Goal: Task Accomplishment & Management: Use online tool/utility

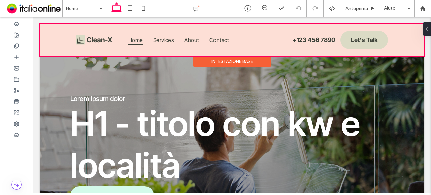
click at [92, 39] on div at bounding box center [232, 40] width 385 height 33
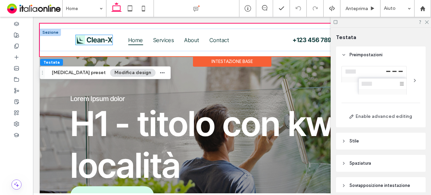
click at [99, 43] on img at bounding box center [94, 39] width 36 height 9
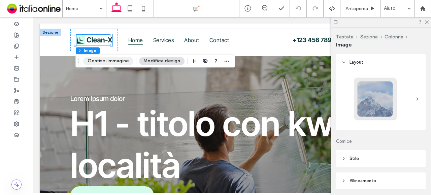
drag, startPoint x: 113, startPoint y: 60, endPoint x: 192, endPoint y: 68, distance: 79.2
click at [113, 60] on button "Gestisci immagine" at bounding box center [108, 61] width 50 height 8
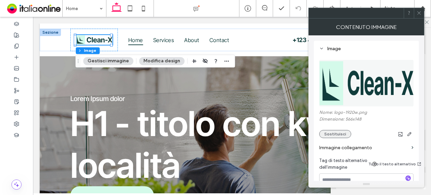
click at [335, 132] on button "Sostituisci" at bounding box center [335, 134] width 32 height 8
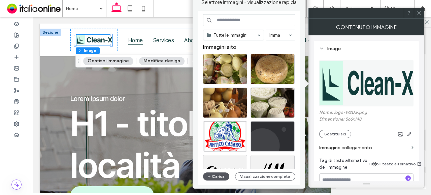
click at [207, 177] on icon "button" at bounding box center [209, 176] width 4 height 5
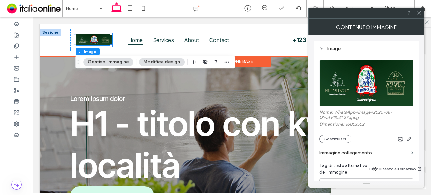
click at [51, 30] on div at bounding box center [50, 32] width 21 height 7
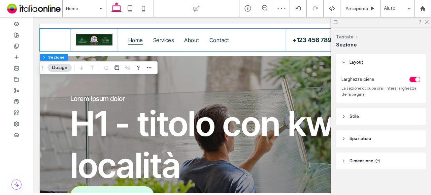
click at [61, 68] on button "Design" at bounding box center [59, 68] width 24 height 8
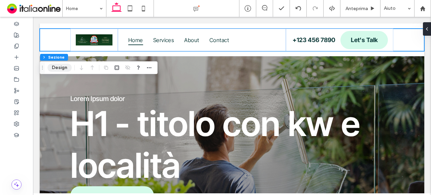
click at [61, 68] on button "Design" at bounding box center [59, 68] width 24 height 8
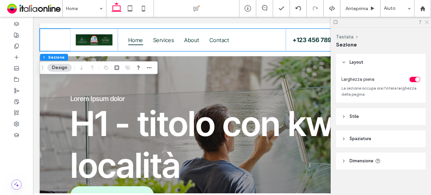
click at [428, 24] on icon at bounding box center [426, 22] width 4 height 4
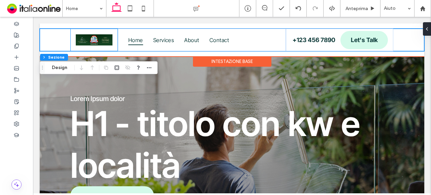
click at [72, 41] on div at bounding box center [93, 40] width 47 height 23
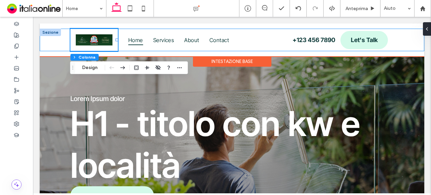
click at [52, 40] on div "Home Services About Contact Let's Talk +123 456 7890" at bounding box center [232, 40] width 385 height 23
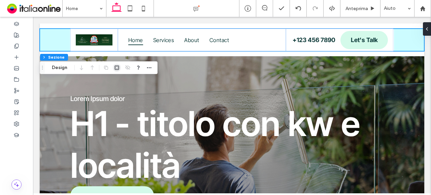
click at [117, 68] on icon "button" at bounding box center [116, 67] width 5 height 5
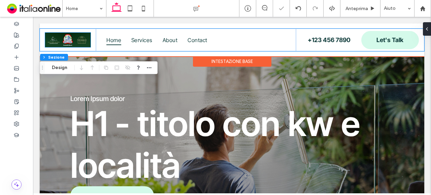
click at [86, 41] on img at bounding box center [67, 40] width 45 height 14
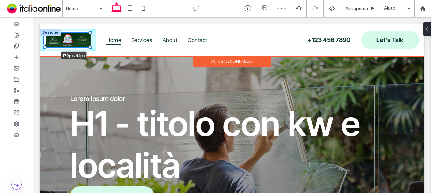
drag, startPoint x: 90, startPoint y: 46, endPoint x: 109, endPoint y: 49, distance: 19.0
click at [109, 49] on div "170px , 44px Home Services About Contact Let's Talk +123 456 7890" at bounding box center [232, 40] width 385 height 23
type input "***"
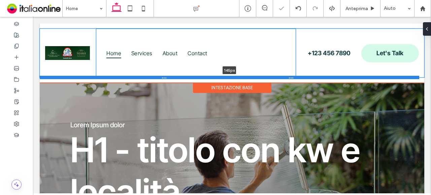
drag, startPoint x: 138, startPoint y: 51, endPoint x: 143, endPoint y: 83, distance: 32.7
click at [143, 79] on div at bounding box center [230, 77] width 380 height 3
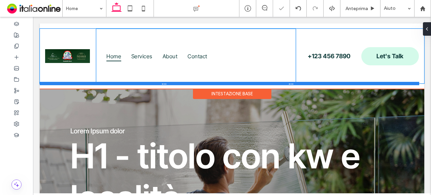
type input "***"
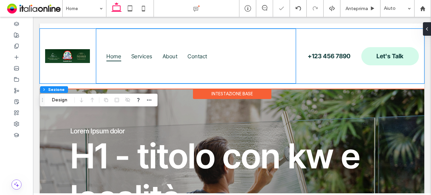
click at [95, 57] on div "Home Services About Contact Let's Talk +123 456 7890" at bounding box center [232, 56] width 385 height 55
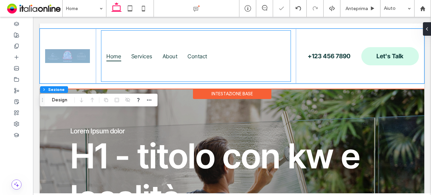
click at [122, 42] on link "Home" at bounding box center [113, 56] width 25 height 51
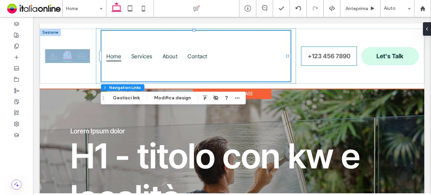
click at [342, 53] on span "+123 456 7890" at bounding box center [329, 56] width 43 height 14
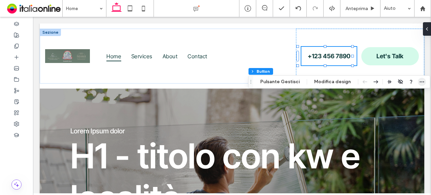
click at [419, 83] on icon "button" at bounding box center [421, 81] width 5 height 5
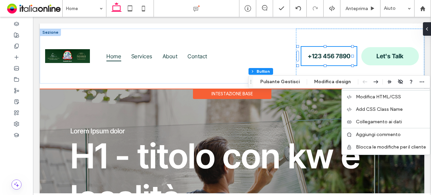
click at [340, 24] on div "Home Services About Contact Let's Talk +123 456 7890 Sezione Intestazione base" at bounding box center [232, 56] width 385 height 65
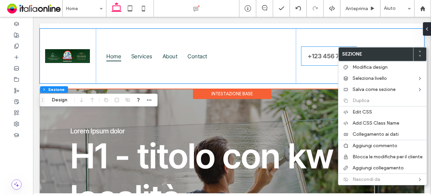
click at [338, 49] on span "+123 456 7890" at bounding box center [329, 56] width 43 height 14
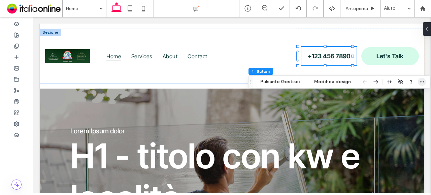
click at [419, 83] on icon "button" at bounding box center [421, 81] width 5 height 5
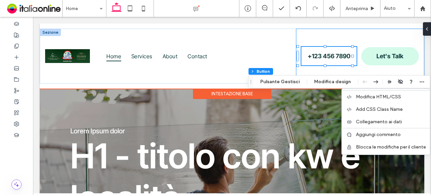
click at [350, 33] on div "Let's Talk +123 456 7890" at bounding box center [360, 56] width 128 height 55
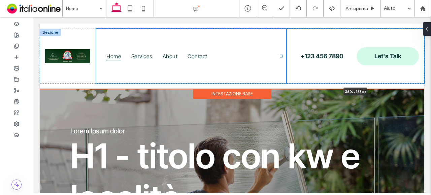
drag, startPoint x: 292, startPoint y: 56, endPoint x: 280, endPoint y: 48, distance: 14.6
click at [280, 48] on div "Home Services About Contact Let's Talk +123 456 7890 36% , 163px" at bounding box center [232, 56] width 385 height 55
type input "**"
type input "*****"
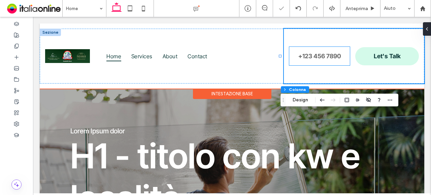
click at [300, 54] on span "+123 456 7890" at bounding box center [319, 56] width 43 height 14
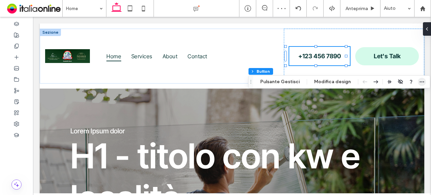
click at [418, 78] on span "button" at bounding box center [422, 82] width 8 height 8
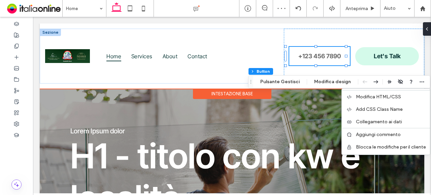
click at [319, 51] on span "+123 456 7890" at bounding box center [319, 56] width 43 height 14
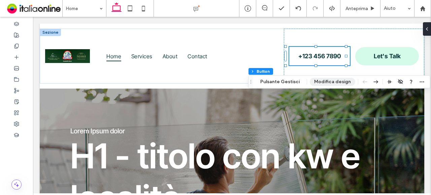
click at [330, 81] on button "Modifica design" at bounding box center [332, 82] width 45 height 8
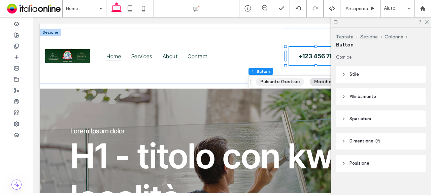
click at [278, 83] on button "Pulsante Gestisci" at bounding box center [280, 82] width 48 height 8
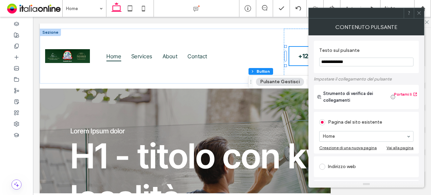
click at [418, 10] on span at bounding box center [419, 13] width 5 height 10
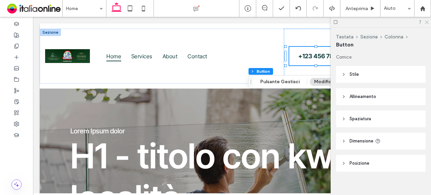
click at [426, 21] on icon at bounding box center [426, 22] width 4 height 4
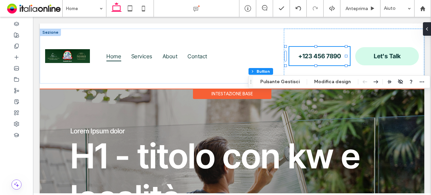
click at [49, 34] on div at bounding box center [50, 32] width 21 height 7
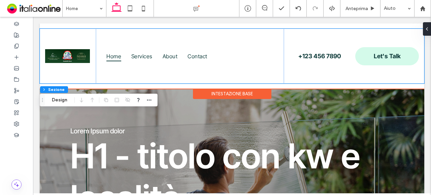
click at [230, 90] on div "Intestazione base" at bounding box center [232, 94] width 78 height 10
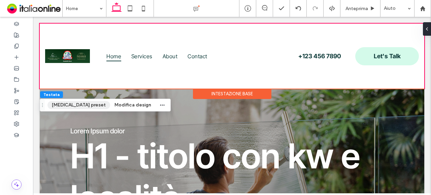
click at [74, 105] on button "[MEDICAL_DATA] preset" at bounding box center [78, 105] width 63 height 8
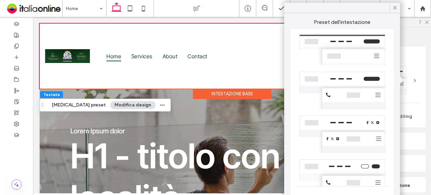
scroll to position [52, 0]
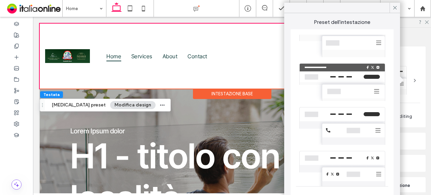
click at [346, 126] on div at bounding box center [342, 126] width 92 height 44
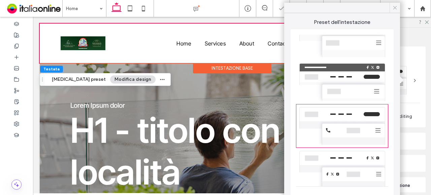
click at [395, 9] on icon at bounding box center [395, 8] width 6 height 6
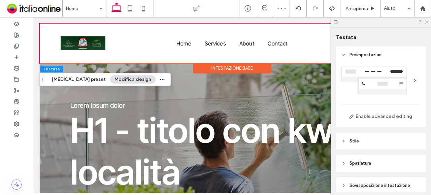
click at [426, 21] on icon at bounding box center [426, 22] width 4 height 4
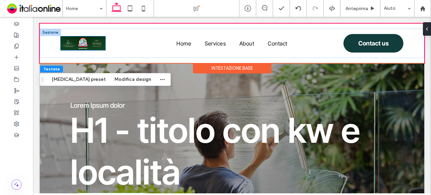
click at [102, 47] on img at bounding box center [83, 43] width 45 height 14
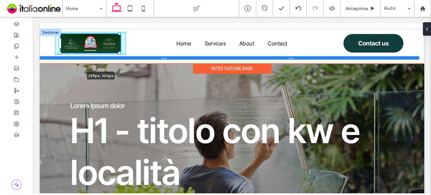
drag, startPoint x: 105, startPoint y: 51, endPoint x: 154, endPoint y: 56, distance: 49.1
click at [154, 56] on div "239px , 100px Home Services About Contact Contact us Sezione" at bounding box center [232, 44] width 385 height 30
type input "***"
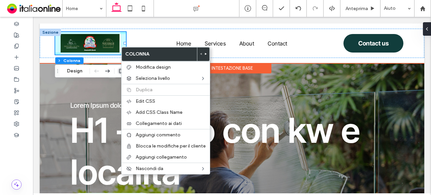
click at [118, 70] on span "button" at bounding box center [121, 71] width 8 height 8
type input "*"
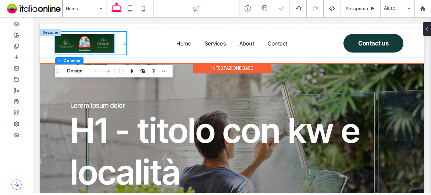
click at [107, 48] on img at bounding box center [84, 43] width 59 height 19
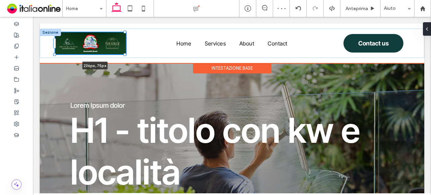
drag, startPoint x: 114, startPoint y: 53, endPoint x: 138, endPoint y: 62, distance: 25.5
click at [138, 62] on div "236px , 75px Home Services About Contact Contact us Sezione Intestazione base" at bounding box center [232, 43] width 385 height 39
type input "***"
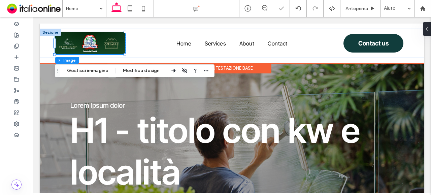
click at [243, 67] on div "Intestazione base" at bounding box center [232, 68] width 78 height 10
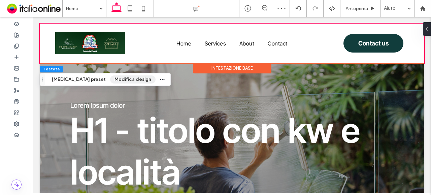
click at [110, 83] on button "Modifica design" at bounding box center [132, 79] width 45 height 8
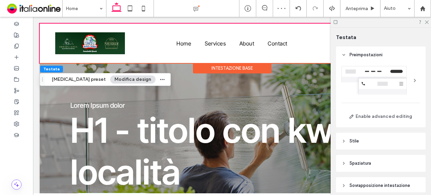
scroll to position [51, 0]
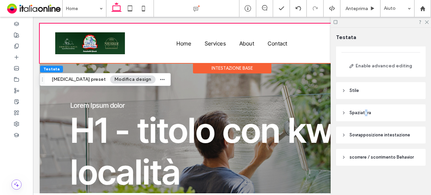
click at [366, 115] on span "Spaziatura" at bounding box center [361, 112] width 22 height 7
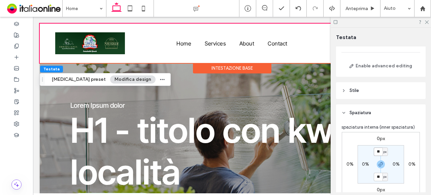
click at [377, 150] on input "**" at bounding box center [378, 152] width 9 height 8
type input "*"
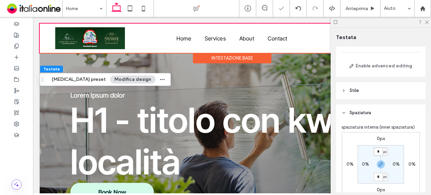
scroll to position [118, 0]
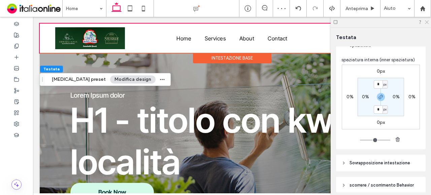
click at [425, 24] on use at bounding box center [427, 23] width 4 height 4
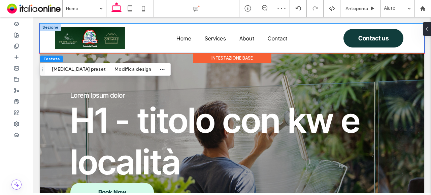
click at [88, 24] on div "Home Services About Contact Contact us" at bounding box center [232, 38] width 385 height 29
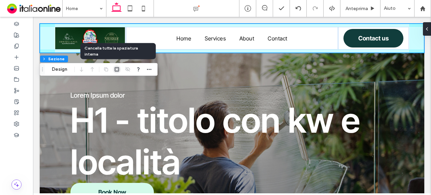
click at [117, 69] on icon "button" at bounding box center [116, 69] width 5 height 5
type input "*"
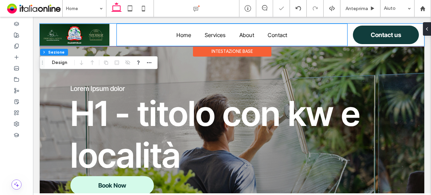
click at [117, 36] on div "Home Services About Contact" at bounding box center [232, 35] width 231 height 23
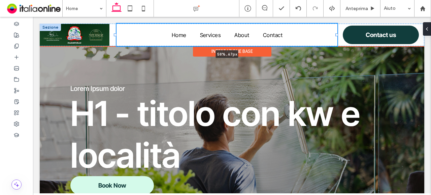
drag, startPoint x: 343, startPoint y: 34, endPoint x: 336, endPoint y: 32, distance: 7.0
click at [116, 24] on div at bounding box center [116, 24] width 0 height 0
type input "**"
type input "*****"
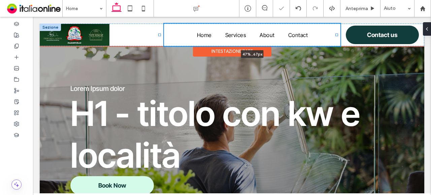
drag, startPoint x: 115, startPoint y: 36, endPoint x: 160, endPoint y: 36, distance: 45.1
click at [160, 36] on div at bounding box center [159, 35] width 3 height 3
type input "**"
type input "*****"
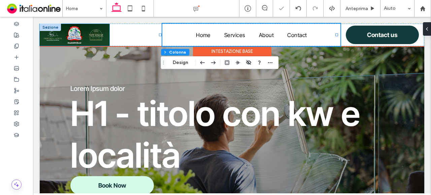
click at [95, 35] on img at bounding box center [75, 35] width 70 height 22
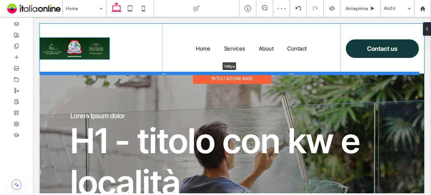
drag, startPoint x: 110, startPoint y: 45, endPoint x: 110, endPoint y: 72, distance: 27.3
click at [110, 72] on div at bounding box center [230, 73] width 380 height 3
type input "***"
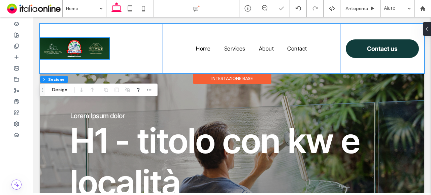
click at [102, 54] on img at bounding box center [75, 49] width 70 height 22
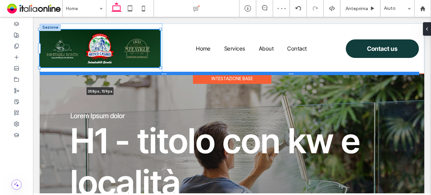
drag, startPoint x: 109, startPoint y: 60, endPoint x: 172, endPoint y: 72, distance: 64.5
click at [172, 72] on div "358px , 159px Home Services About Contact Contact us 148px Sezione" at bounding box center [232, 49] width 385 height 50
type input "***"
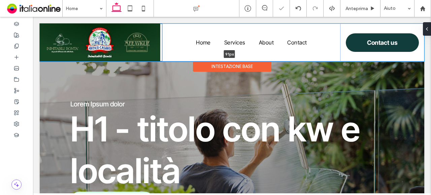
drag, startPoint x: 123, startPoint y: 72, endPoint x: 122, endPoint y: 53, distance: 19.9
click at [122, 53] on div "Home Services About Contact Contact us 91px Sezione" at bounding box center [232, 43] width 385 height 38
type input "**"
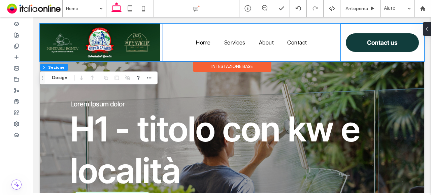
click at [347, 29] on div "Contact us" at bounding box center [383, 43] width 84 height 38
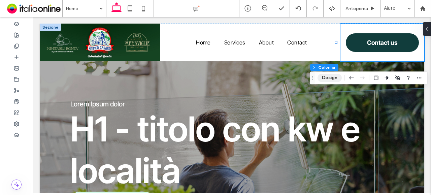
click at [326, 77] on button "Design" at bounding box center [330, 78] width 24 height 8
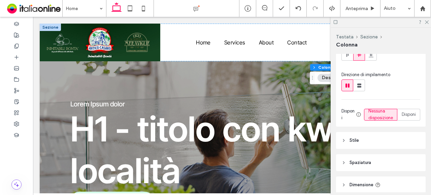
scroll to position [32, 0]
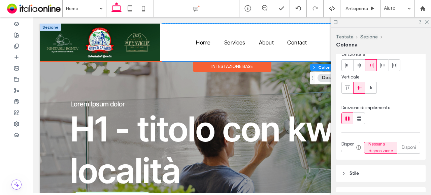
click at [192, 25] on div "Home Services About Contact" at bounding box center [251, 43] width 178 height 38
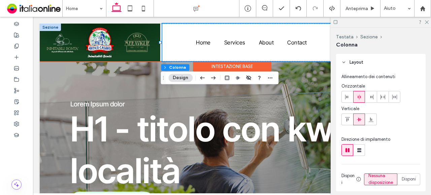
click at [50, 26] on div at bounding box center [50, 27] width 21 height 7
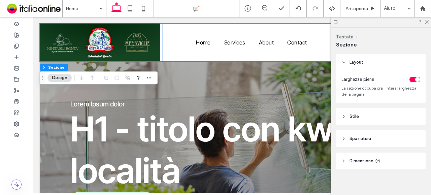
click at [374, 117] on header "Stile" at bounding box center [381, 116] width 90 height 17
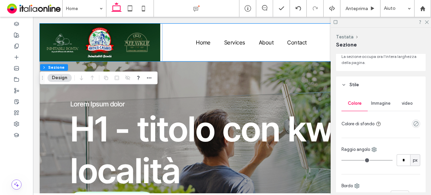
scroll to position [67, 0]
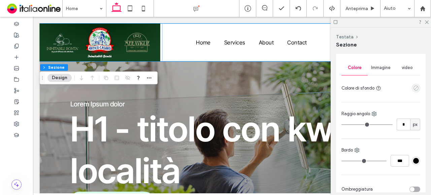
click at [414, 88] on icon "empty color" at bounding box center [416, 88] width 6 height 6
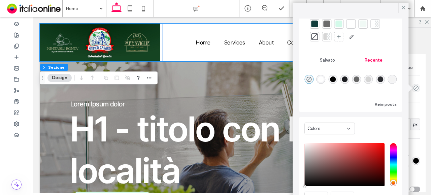
scroll to position [52, 0]
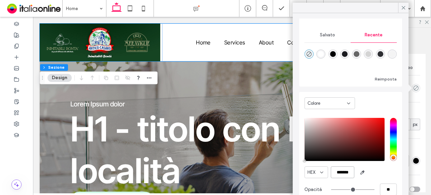
click at [346, 168] on input "*******" at bounding box center [343, 172] width 24 height 12
paste input "*"
click at [336, 171] on input "********" at bounding box center [343, 172] width 24 height 12
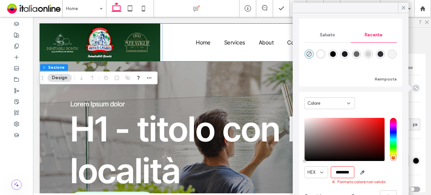
type input "*******"
type input "***"
type input "****"
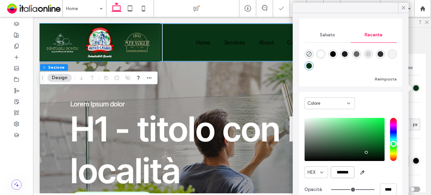
type input "*******"
click at [323, 38] on div "Salvato" at bounding box center [328, 35] width 46 height 15
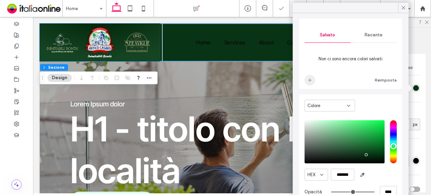
click at [313, 80] on span "add color" at bounding box center [310, 80] width 11 height 11
click at [406, 10] on icon at bounding box center [404, 8] width 6 height 6
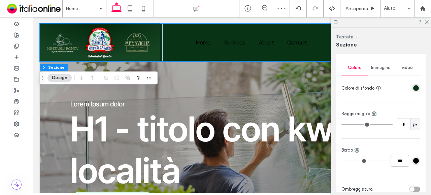
click at [427, 19] on div at bounding box center [381, 22] width 100 height 10
click at [427, 20] on icon at bounding box center [426, 22] width 4 height 4
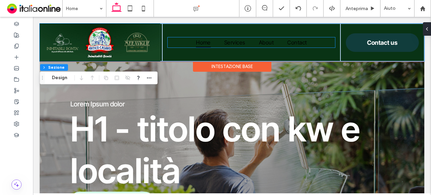
click at [189, 41] on link "Home" at bounding box center [203, 42] width 28 height 10
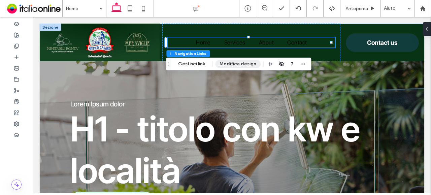
click at [224, 63] on button "Modifica design" at bounding box center [237, 64] width 45 height 8
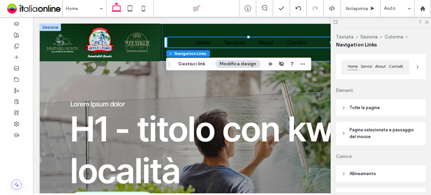
click at [373, 102] on header "Tutte le pagine" at bounding box center [381, 107] width 90 height 17
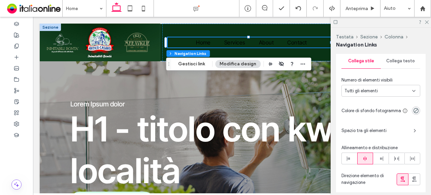
scroll to position [135, 0]
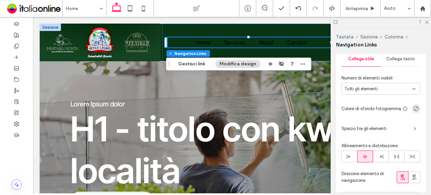
click at [395, 62] on div "Collega testo" at bounding box center [400, 59] width 39 height 15
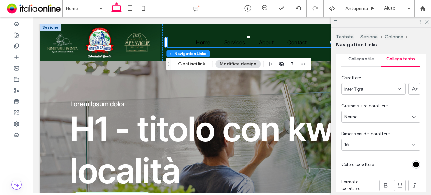
click at [413, 165] on div "rgb(0, 0, 0)" at bounding box center [416, 165] width 6 height 6
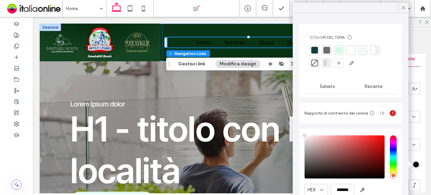
type input "****"
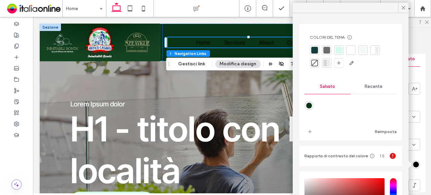
click at [347, 47] on div at bounding box center [350, 49] width 9 height 9
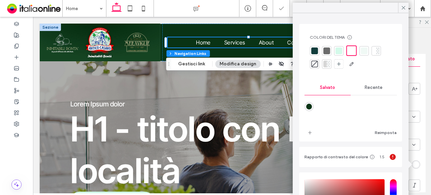
click at [420, 50] on div "Testata Sezione [PERSON_NAME] Navigation Links" at bounding box center [381, 41] width 90 height 26
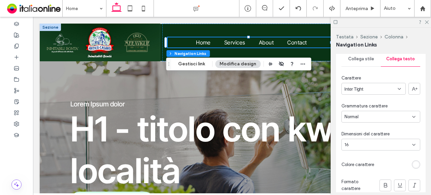
click at [359, 88] on span "Inter Tight" at bounding box center [354, 89] width 19 height 7
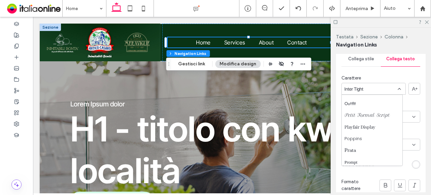
scroll to position [471, 0]
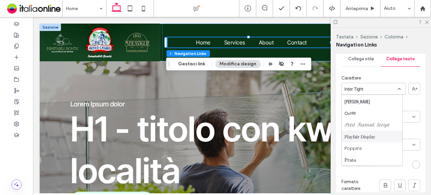
click at [374, 137] on span "Playfair Display" at bounding box center [360, 136] width 31 height 7
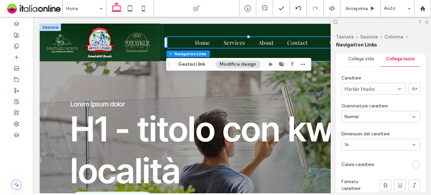
click at [355, 145] on div "16" at bounding box center [377, 144] width 65 height 7
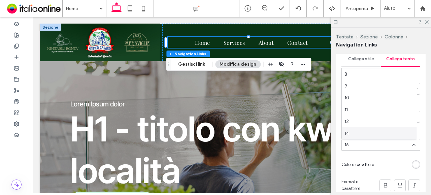
scroll to position [34, 0]
click at [350, 120] on div "18" at bounding box center [379, 123] width 75 height 12
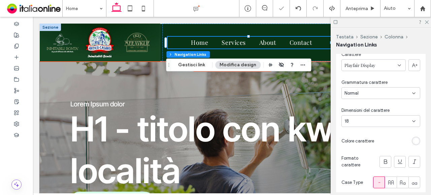
scroll to position [168, 0]
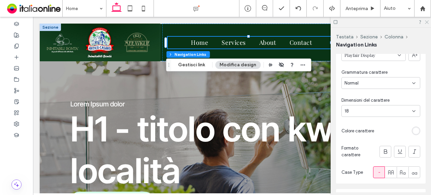
click at [429, 22] on div at bounding box center [381, 22] width 100 height 10
click at [424, 21] on icon at bounding box center [426, 22] width 4 height 4
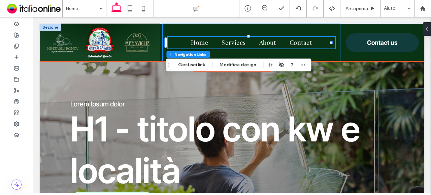
click at [306, 53] on div "Home Services About Contact" at bounding box center [251, 43] width 178 height 38
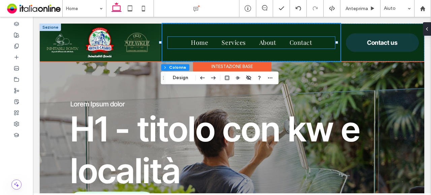
click at [176, 40] on ul "Home Services About Contact" at bounding box center [251, 43] width 167 height 12
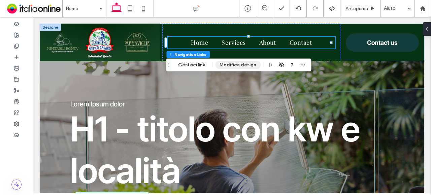
click at [217, 64] on button "Modifica design" at bounding box center [237, 65] width 45 height 8
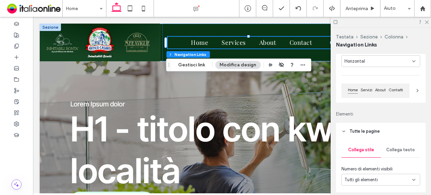
scroll to position [67, 0]
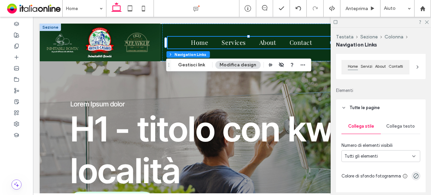
click at [399, 127] on span "Collega testo" at bounding box center [400, 126] width 29 height 5
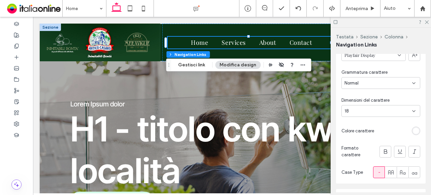
scroll to position [236, 0]
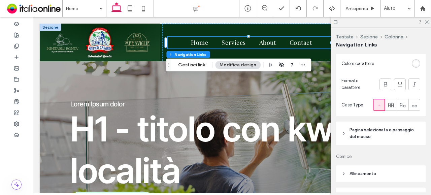
click at [375, 135] on span "Pagina selezionata e passaggio del mouse" at bounding box center [383, 133] width 67 height 13
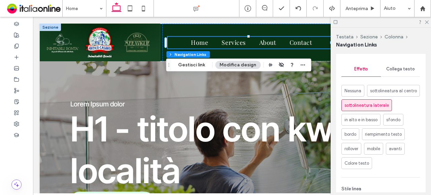
scroll to position [337, 0]
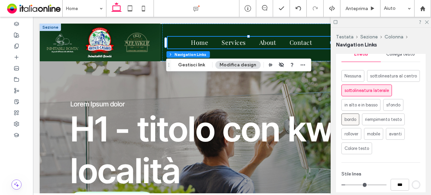
click at [354, 123] on span "bordo" at bounding box center [351, 119] width 12 height 7
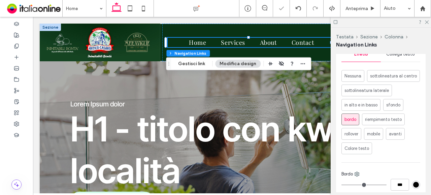
type input "*"
type input "***"
click at [361, 94] on span "sottolineatura laterale" at bounding box center [367, 90] width 44 height 7
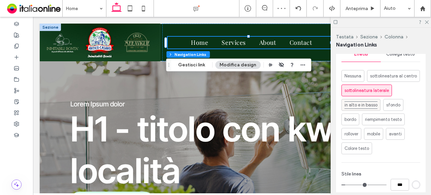
click at [362, 109] on span "in alto e in basso" at bounding box center [361, 104] width 33 height 7
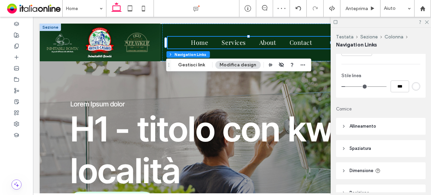
scroll to position [438, 0]
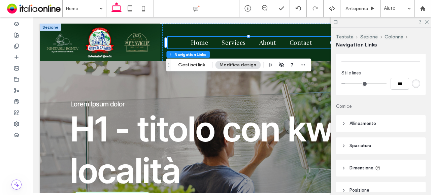
click at [413, 87] on div "rgb(255, 255, 255)" at bounding box center [416, 84] width 6 height 6
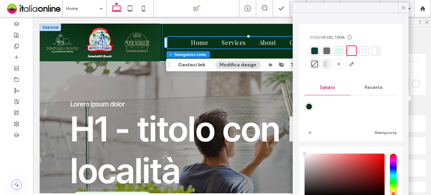
scroll to position [36, 0]
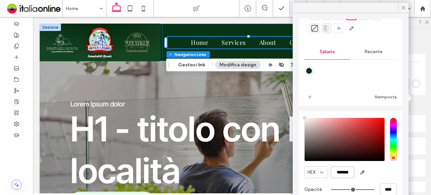
click at [347, 168] on input "*******" at bounding box center [343, 172] width 24 height 12
paste input "*"
click at [338, 171] on input "********" at bounding box center [343, 172] width 24 height 12
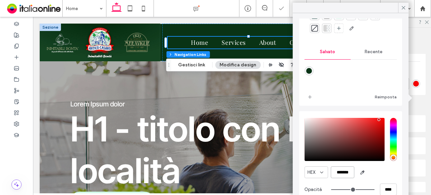
scroll to position [35, 0]
type input "*******"
click at [310, 94] on span "add color" at bounding box center [310, 97] width 11 height 11
click at [403, 10] on icon at bounding box center [404, 8] width 6 height 6
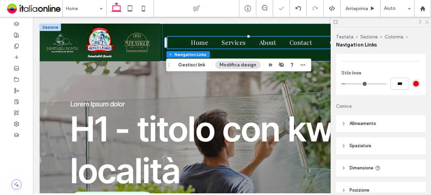
click at [425, 23] on icon at bounding box center [426, 22] width 4 height 4
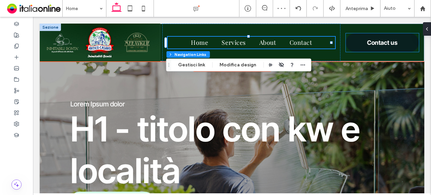
click at [359, 41] on link "Contact us" at bounding box center [382, 42] width 73 height 19
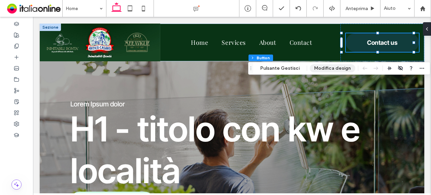
click at [327, 67] on button "Modifica design" at bounding box center [332, 68] width 45 height 8
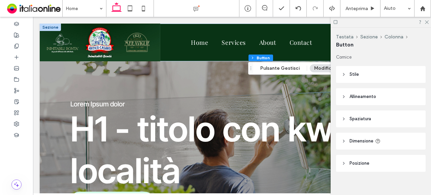
click at [360, 72] on header "Stile" at bounding box center [381, 74] width 90 height 17
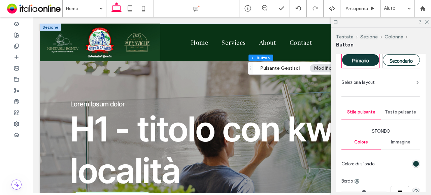
scroll to position [67, 0]
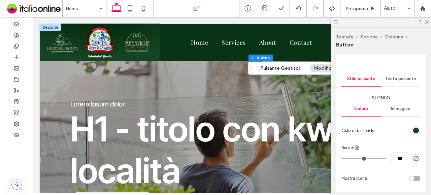
type input "*"
type input "***"
type input "*"
type input "***"
type input "*"
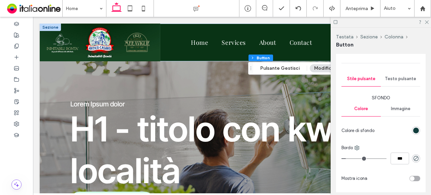
type input "***"
type input "*"
type input "***"
click at [348, 158] on input "range" at bounding box center [364, 158] width 45 height 1
type input "*"
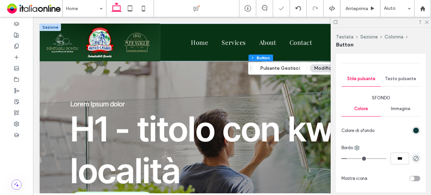
type input "***"
type input "*"
type input "***"
type input "*"
type input "***"
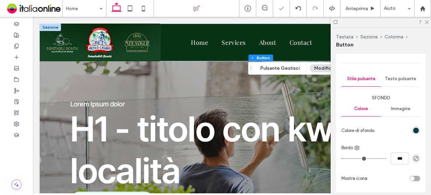
type input "*"
type input "***"
type input "*"
click at [346, 158] on input "range" at bounding box center [364, 158] width 45 height 1
click at [414, 157] on icon "rgba(0, 0, 0, 0)" at bounding box center [416, 159] width 6 height 6
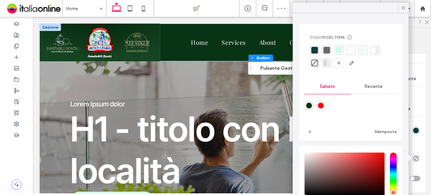
click at [354, 54] on div at bounding box center [350, 49] width 9 height 9
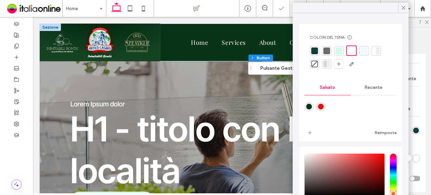
click at [414, 117] on div "Sfondo Colore Immagine Colore di sfondo Bordo *** Mostra icona Visualizza più o…" at bounding box center [381, 148] width 79 height 106
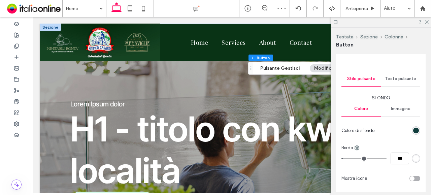
click at [413, 130] on div "rgb(17, 61, 60)" at bounding box center [416, 131] width 6 height 6
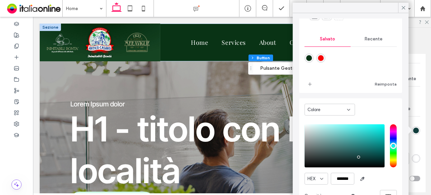
scroll to position [55, 0]
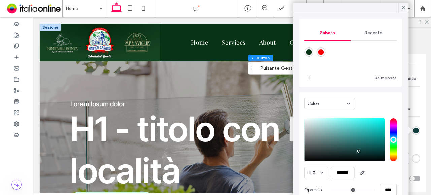
click at [341, 172] on input "*******" at bounding box center [343, 173] width 24 height 12
paste input "*"
click at [336, 170] on input "********" at bounding box center [343, 173] width 24 height 12
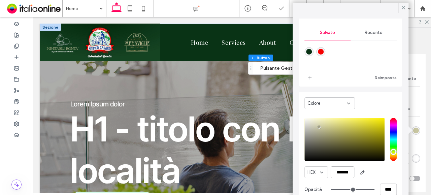
scroll to position [54, 0]
type input "*******"
click at [309, 78] on icon "add color" at bounding box center [309, 77] width 5 height 5
click at [406, 6] on icon at bounding box center [404, 8] width 6 height 6
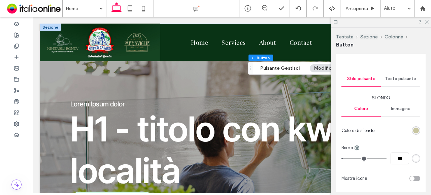
click at [426, 23] on use at bounding box center [427, 23] width 4 height 4
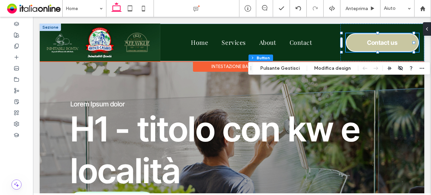
click at [368, 40] on span "Contact us" at bounding box center [382, 43] width 31 height 14
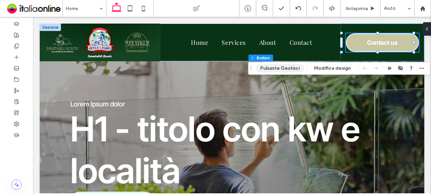
click at [286, 68] on button "Pulsante Gestisci" at bounding box center [280, 68] width 48 height 8
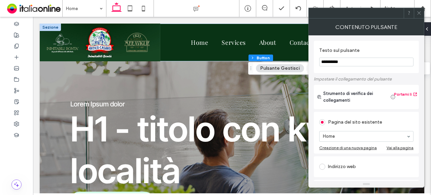
click at [337, 65] on input "**********" at bounding box center [366, 62] width 94 height 9
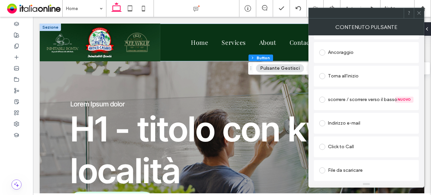
type input "**********"
click at [341, 144] on div "Click to Call" at bounding box center [366, 146] width 94 height 11
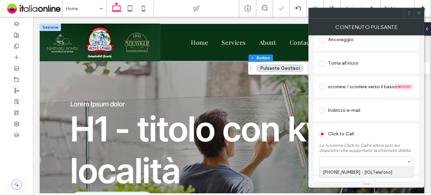
scroll to position [170, 0]
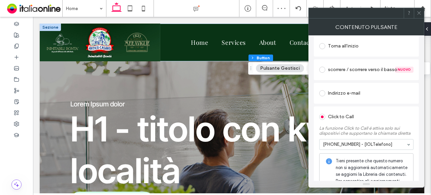
click at [418, 13] on icon at bounding box center [419, 12] width 5 height 5
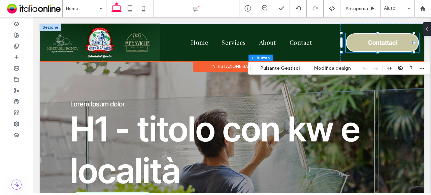
click at [368, 45] on span "Contattaci" at bounding box center [382, 43] width 29 height 14
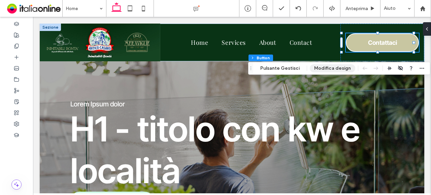
click at [329, 66] on button "Modifica design" at bounding box center [332, 68] width 45 height 8
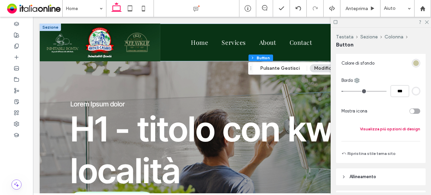
scroll to position [168, 0]
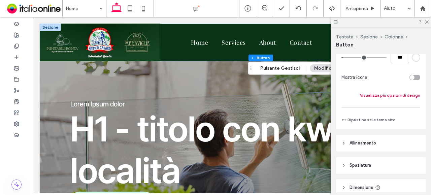
click at [379, 96] on button "Visualizza più opzioni di design" at bounding box center [390, 95] width 60 height 8
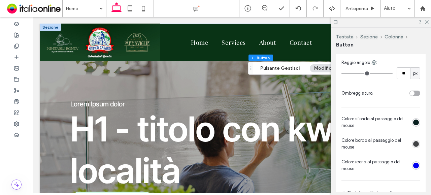
scroll to position [236, 0]
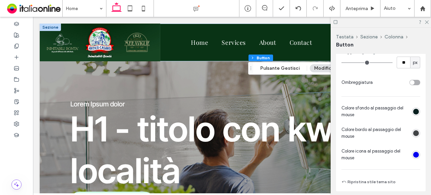
click at [413, 112] on div "rgb(9, 32, 31)" at bounding box center [416, 112] width 6 height 6
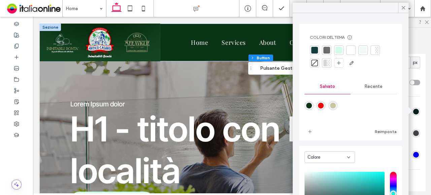
click at [316, 51] on div at bounding box center [314, 50] width 7 height 7
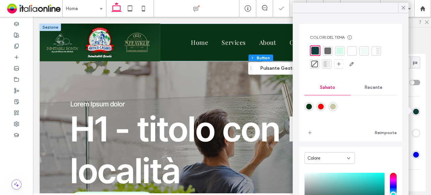
click at [418, 91] on div "Primario Secondario Seleziona layout Stile pulsante Testo pulsante Sfondo Color…" at bounding box center [381, 19] width 90 height 344
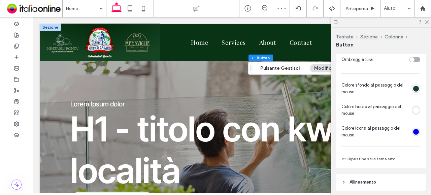
scroll to position [269, 0]
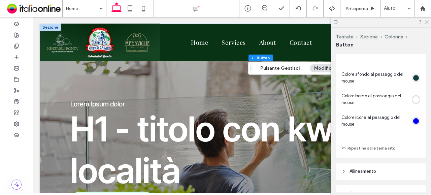
click at [425, 22] on icon at bounding box center [426, 22] width 4 height 4
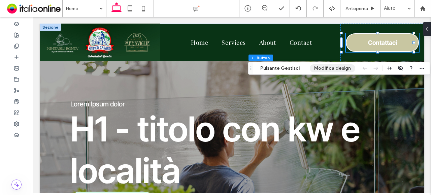
click at [334, 67] on button "Modifica design" at bounding box center [332, 68] width 45 height 8
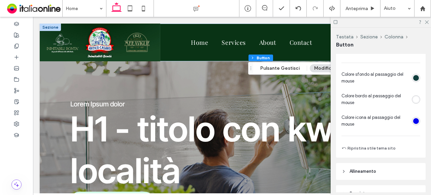
click at [413, 75] on div "rgb(17, 61, 60)" at bounding box center [416, 78] width 6 height 6
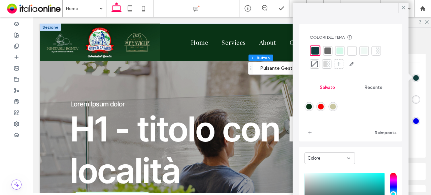
click at [306, 106] on div "rgba(9,51,21,1)" at bounding box center [309, 106] width 9 height 9
type input "*******"
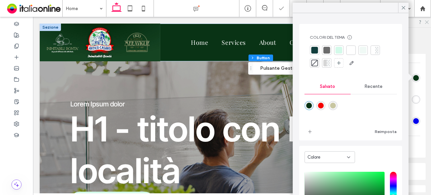
click at [428, 23] on icon at bounding box center [426, 22] width 4 height 4
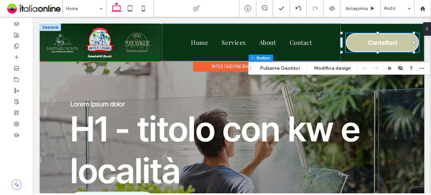
click at [319, 27] on div "Home Services About Contact" at bounding box center [251, 43] width 178 height 38
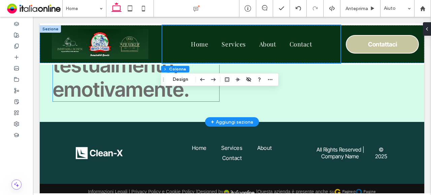
scroll to position [1464, 0]
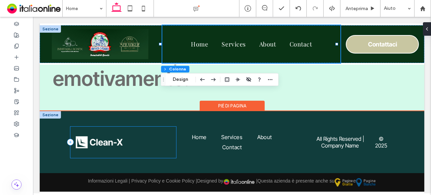
click at [123, 146] on div at bounding box center [122, 142] width 105 height 31
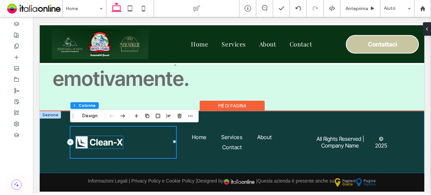
click at [100, 141] on img at bounding box center [99, 142] width 47 height 12
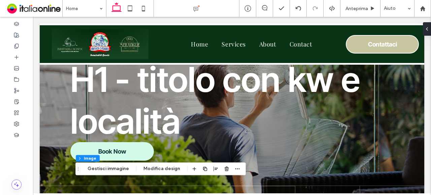
scroll to position [0, 0]
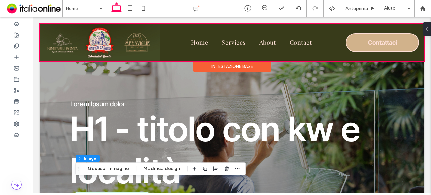
click at [175, 27] on div at bounding box center [232, 43] width 385 height 38
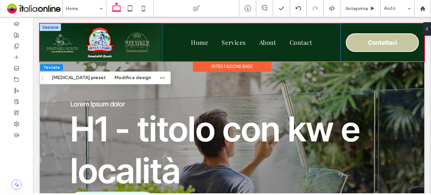
click at [170, 32] on div "Home Services About Contact" at bounding box center [251, 43] width 178 height 38
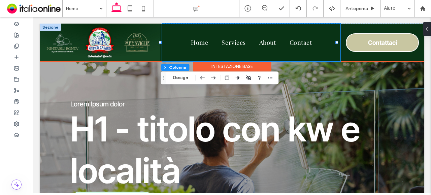
click at [46, 28] on div at bounding box center [50, 27] width 21 height 7
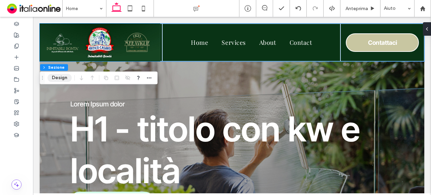
click at [58, 76] on button "Design" at bounding box center [59, 78] width 24 height 8
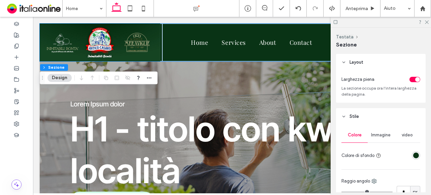
click at [408, 157] on div at bounding box center [402, 156] width 36 height 12
click at [413, 155] on div "rgba(9, 51, 21, 1)" at bounding box center [416, 156] width 6 height 6
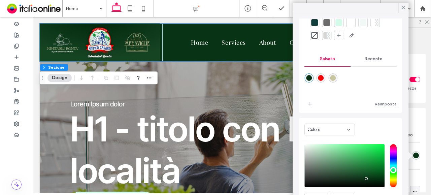
scroll to position [54, 0]
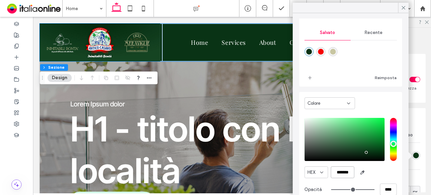
click at [347, 169] on input "*******" at bounding box center [343, 172] width 24 height 12
paste input "*"
click at [336, 171] on input "********" at bounding box center [343, 172] width 24 height 12
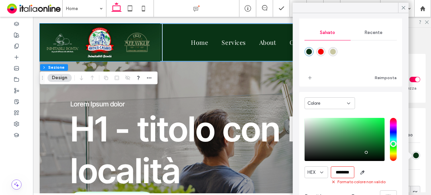
scroll to position [0, 0]
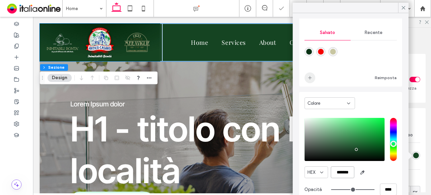
type input "*******"
click at [309, 79] on icon "add color" at bounding box center [309, 77] width 5 height 5
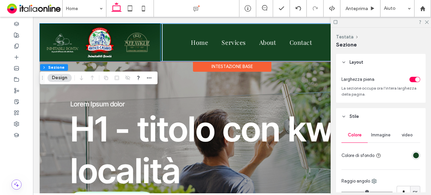
click at [152, 31] on img at bounding box center [100, 43] width 121 height 38
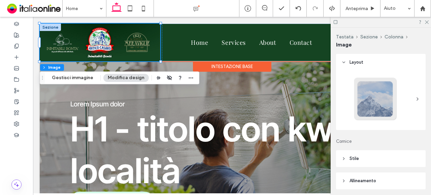
click at [45, 27] on div at bounding box center [50, 27] width 21 height 7
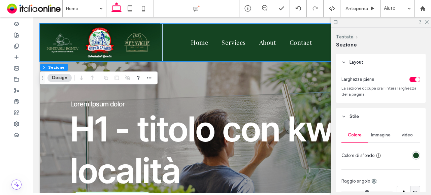
click at [412, 156] on div "rgba(21, 68, 34, 1)" at bounding box center [416, 155] width 8 height 8
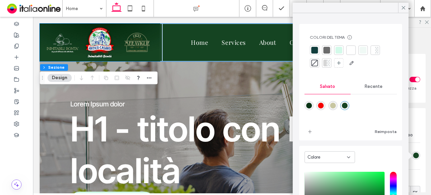
click at [315, 61] on div at bounding box center [314, 63] width 7 height 7
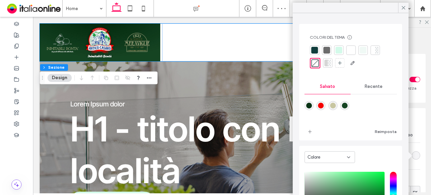
click at [374, 51] on div at bounding box center [373, 50] width 3 height 7
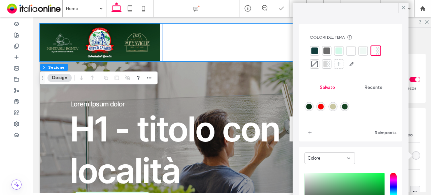
click at [330, 62] on div at bounding box center [326, 63] width 9 height 9
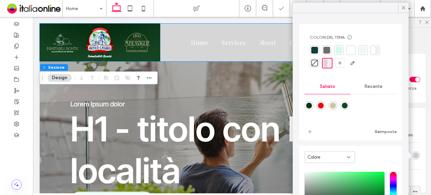
click at [379, 87] on div "Recente" at bounding box center [374, 86] width 46 height 15
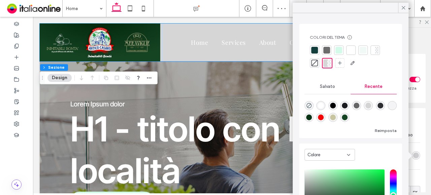
click at [306, 104] on div "rgba(0, 0, 0, 0)" at bounding box center [309, 105] width 9 height 9
type input "*******"
type input "*"
type input "**"
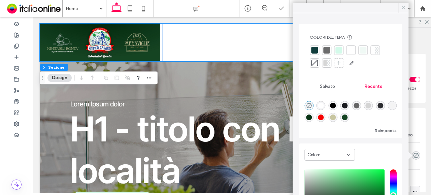
click at [404, 10] on icon at bounding box center [404, 8] width 6 height 6
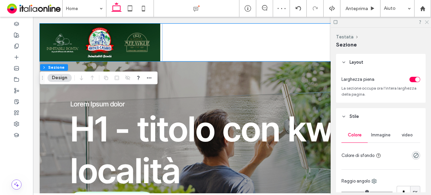
click at [425, 21] on icon at bounding box center [426, 22] width 4 height 4
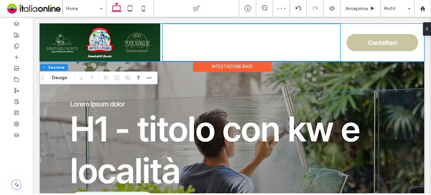
click at [165, 27] on div "Home Services About Contact" at bounding box center [251, 43] width 178 height 38
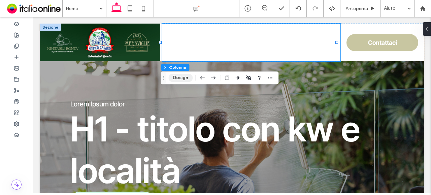
click at [185, 77] on button "Design" at bounding box center [180, 78] width 24 height 8
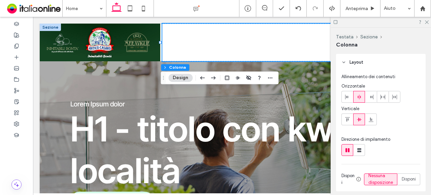
scroll to position [99, 0]
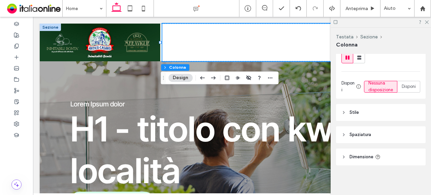
click at [381, 110] on header "Stile" at bounding box center [381, 112] width 90 height 17
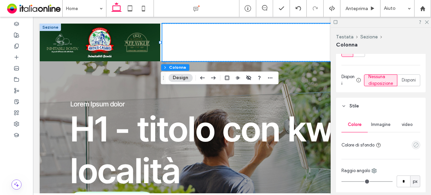
click at [414, 148] on use "empty color" at bounding box center [416, 144] width 5 height 5
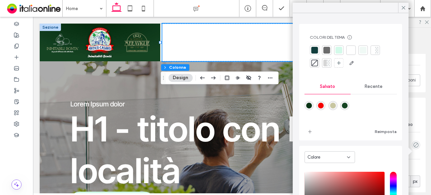
click at [348, 107] on div "rgba(21,68,34,1)" at bounding box center [345, 106] width 6 height 6
type input "*******"
type input "***"
type input "****"
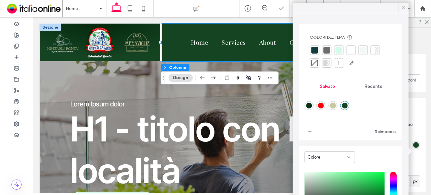
click at [404, 9] on icon at bounding box center [404, 8] width 6 height 6
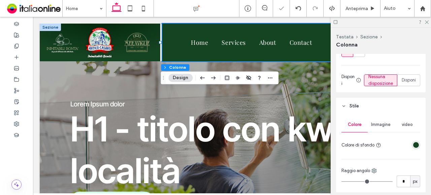
click at [428, 24] on div at bounding box center [381, 22] width 100 height 10
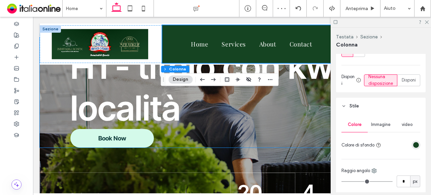
scroll to position [0, 0]
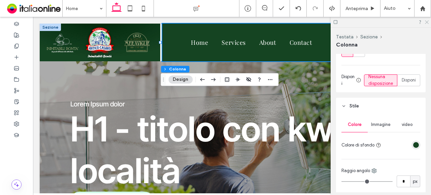
click at [424, 20] on icon at bounding box center [426, 22] width 4 height 4
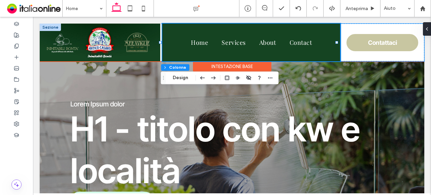
click at [350, 28] on div "Contattaci" at bounding box center [383, 43] width 84 height 38
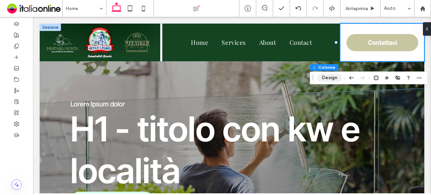
click at [336, 78] on button "Design" at bounding box center [330, 78] width 24 height 8
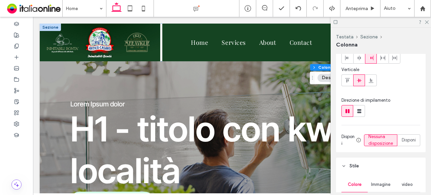
scroll to position [101, 0]
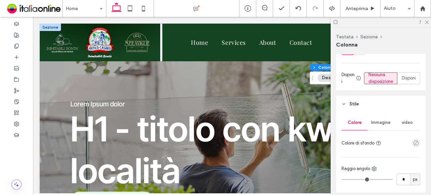
click at [412, 146] on div "empty color" at bounding box center [416, 143] width 8 height 8
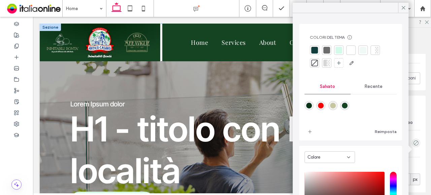
click at [349, 105] on div "rgba(21,68,34,1)" at bounding box center [344, 105] width 9 height 9
type input "*******"
type input "***"
type input "****"
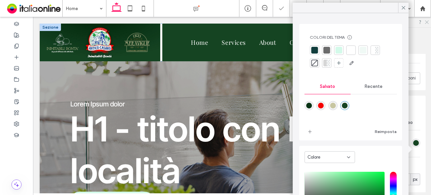
click at [425, 21] on icon at bounding box center [426, 22] width 4 height 4
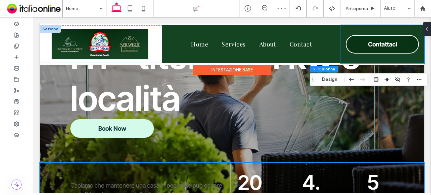
scroll to position [37, 0]
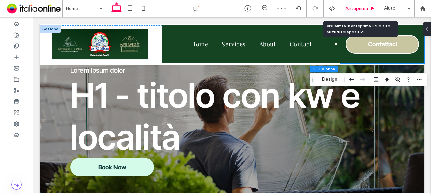
click at [366, 6] on span "Anteprima" at bounding box center [357, 9] width 23 height 6
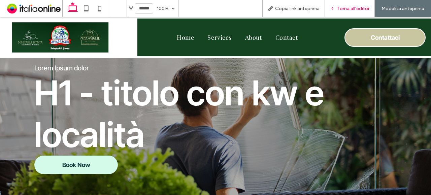
scroll to position [30, 0]
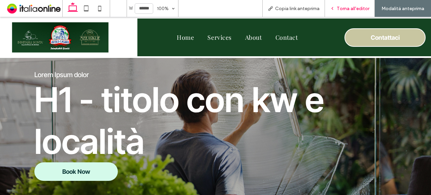
click at [357, 5] on div "Torna all'editor" at bounding box center [350, 8] width 50 height 17
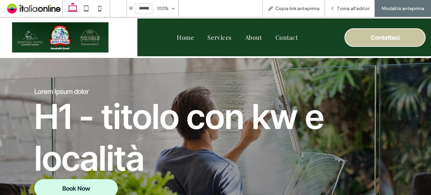
scroll to position [0, 0]
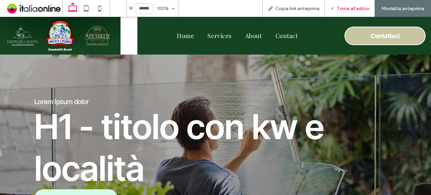
click at [357, 6] on span "Torna all'editor" at bounding box center [353, 9] width 33 height 6
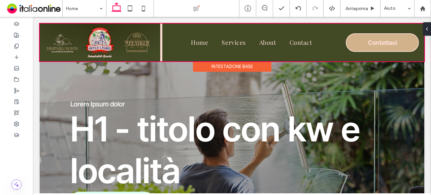
click at [230, 64] on div "Intestazione base" at bounding box center [232, 66] width 78 height 10
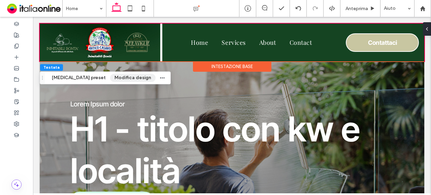
click at [113, 80] on button "Modifica design" at bounding box center [132, 78] width 45 height 8
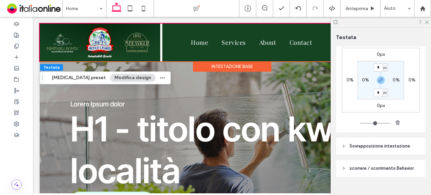
scroll to position [146, 0]
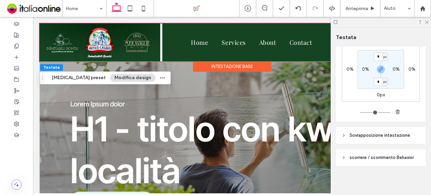
click at [367, 157] on span "scorrere / scorrimento Behavior" at bounding box center [382, 157] width 64 height 7
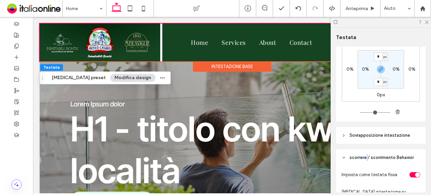
scroll to position [247, 0]
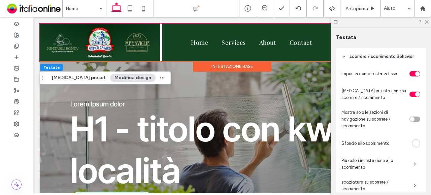
click at [415, 93] on div "toggle" at bounding box center [417, 94] width 5 height 5
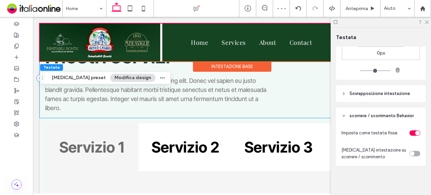
scroll to position [67, 0]
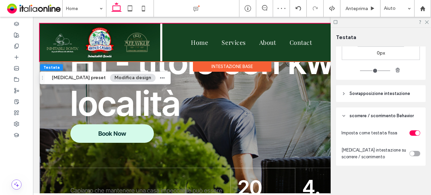
click at [425, 24] on div at bounding box center [381, 22] width 100 height 10
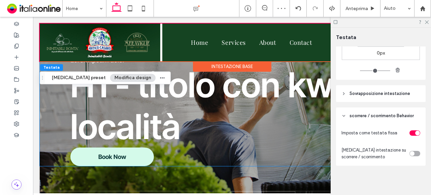
scroll to position [34, 0]
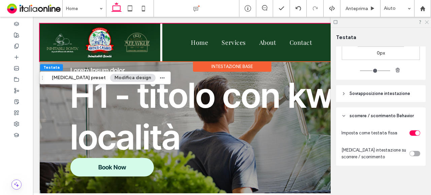
drag, startPoint x: 427, startPoint y: 21, endPoint x: 393, endPoint y: 4, distance: 37.4
click at [427, 21] on icon at bounding box center [426, 22] width 4 height 4
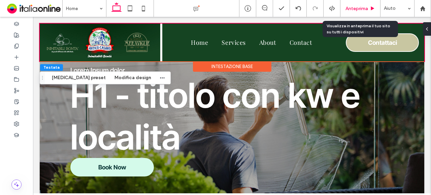
click at [366, 8] on span "Anteprima" at bounding box center [357, 9] width 23 height 6
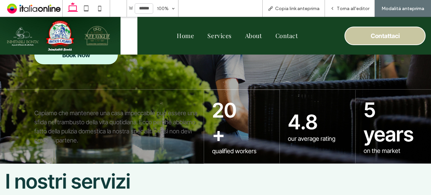
scroll to position [168, 0]
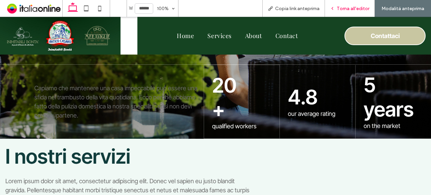
click at [348, 8] on span "Torna all'editor" at bounding box center [353, 9] width 33 height 6
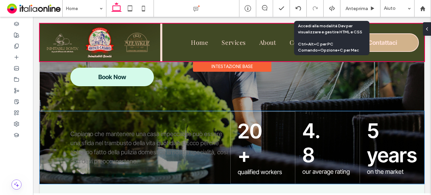
scroll to position [108, 0]
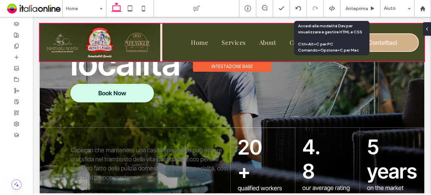
click at [160, 46] on div at bounding box center [232, 43] width 385 height 38
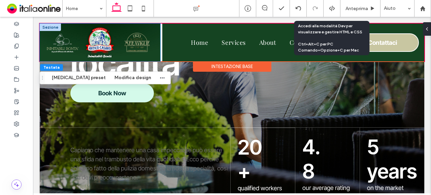
click at [157, 43] on img at bounding box center [100, 43] width 121 height 38
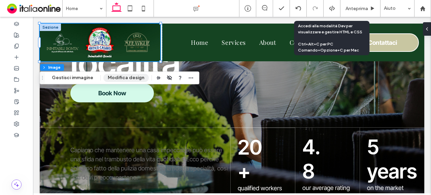
click at [134, 79] on button "Modifica design" at bounding box center [125, 78] width 45 height 8
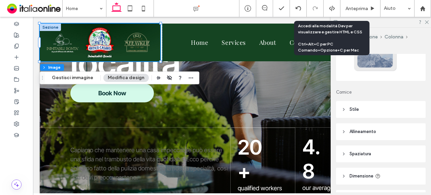
scroll to position [67, 0]
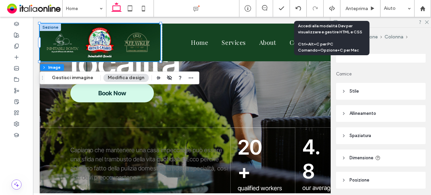
click at [364, 138] on span "Spaziatura" at bounding box center [361, 135] width 22 height 7
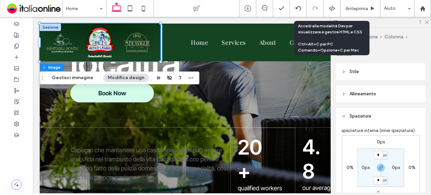
scroll to position [101, 0]
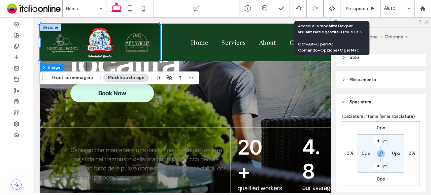
click at [426, 21] on icon at bounding box center [426, 22] width 4 height 4
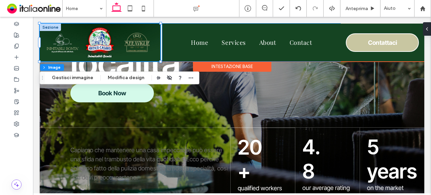
click at [176, 33] on div "Home Services About Contact" at bounding box center [251, 43] width 178 height 38
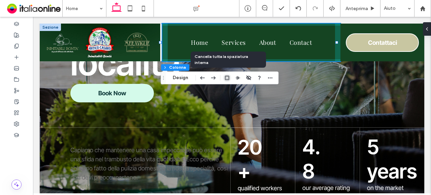
click at [225, 79] on use "button" at bounding box center [227, 78] width 4 height 4
type input "*"
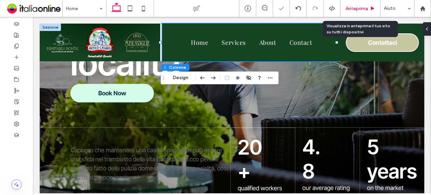
click at [351, 7] on span "Anteprima" at bounding box center [357, 9] width 23 height 6
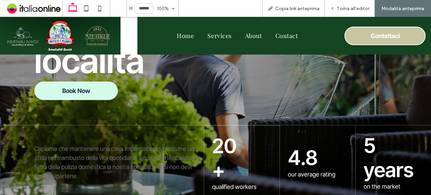
scroll to position [101, 0]
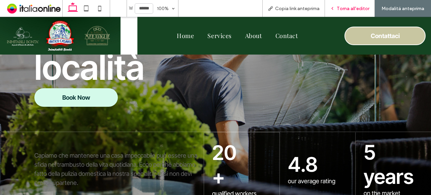
click at [348, 7] on span "Torna all'editor" at bounding box center [353, 9] width 33 height 6
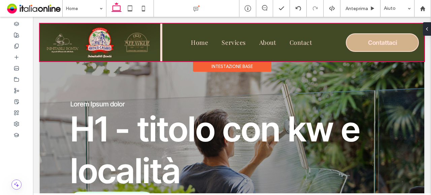
click at [173, 32] on div at bounding box center [232, 43] width 385 height 38
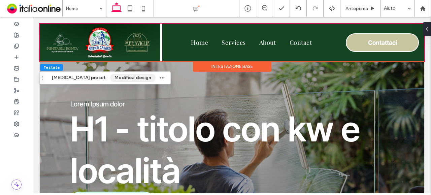
click at [110, 78] on button "Modifica design" at bounding box center [132, 78] width 45 height 8
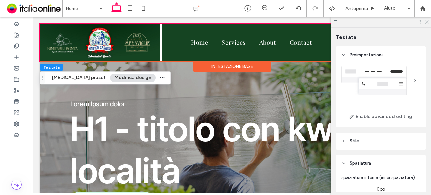
click at [426, 21] on use at bounding box center [427, 23] width 4 height 4
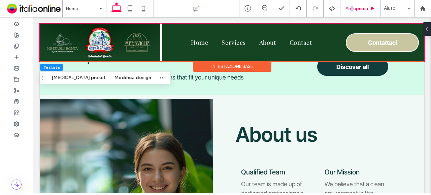
click at [353, 9] on span "Anteprima" at bounding box center [357, 9] width 23 height 6
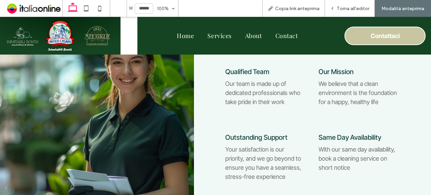
scroll to position [835, 0]
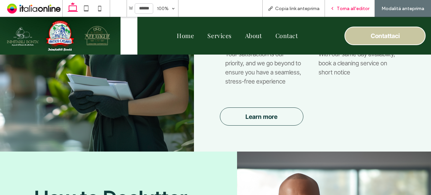
click at [364, 4] on div "Torna all'editor" at bounding box center [350, 8] width 50 height 17
click at [357, 11] on div "Torna all'editor" at bounding box center [350, 8] width 50 height 17
click at [356, 4] on div "Torna all'editor" at bounding box center [350, 8] width 50 height 17
click at [352, 7] on span "Torna all'editor" at bounding box center [353, 9] width 33 height 6
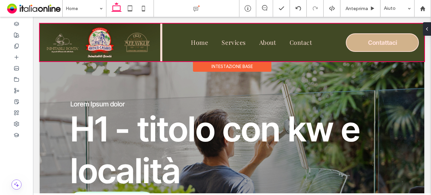
click at [57, 36] on div at bounding box center [232, 43] width 385 height 38
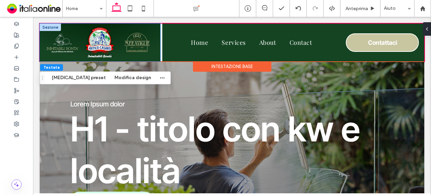
click at [63, 38] on img at bounding box center [100, 43] width 121 height 38
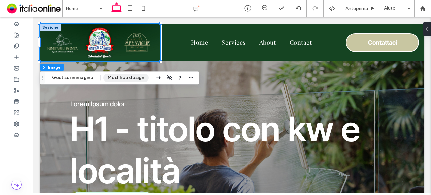
click at [111, 76] on button "Modifica design" at bounding box center [125, 78] width 45 height 8
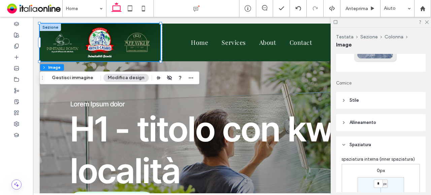
scroll to position [101, 0]
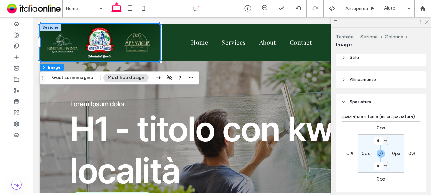
click at [360, 83] on span "Allineamento" at bounding box center [363, 79] width 27 height 7
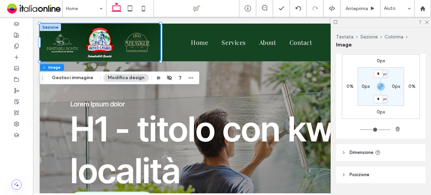
scroll to position [205, 0]
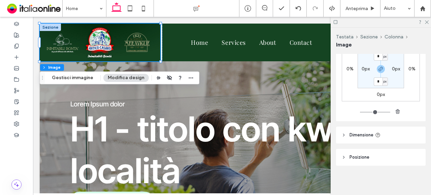
click at [376, 138] on header "Dimensione" at bounding box center [381, 135] width 90 height 17
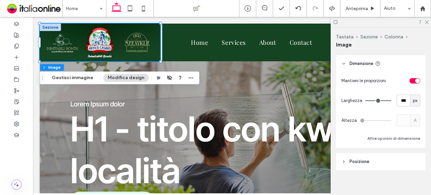
scroll to position [281, 0]
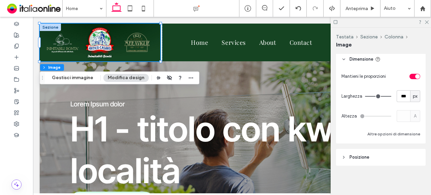
click at [366, 163] on header "Posizione" at bounding box center [381, 157] width 90 height 17
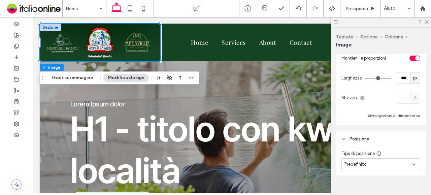
scroll to position [309, 0]
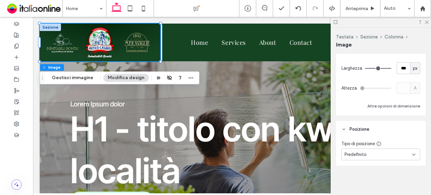
click at [371, 159] on div "Predefinito" at bounding box center [381, 155] width 79 height 12
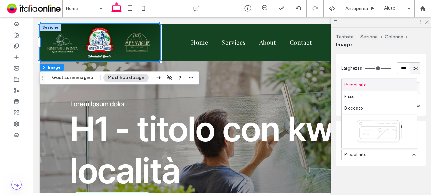
click at [370, 168] on div "Layout Cornice Stile Copertina Immagine completa Nessuna ripetizione Posizione …" at bounding box center [383, 123] width 94 height 138
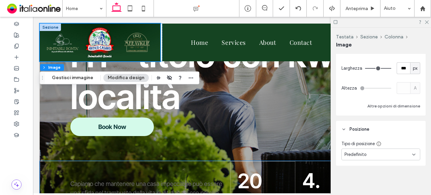
scroll to position [0, 0]
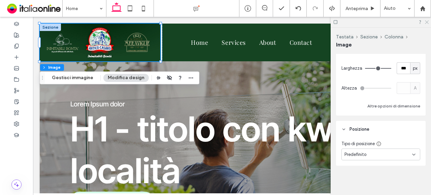
click at [427, 22] on icon at bounding box center [426, 22] width 4 height 4
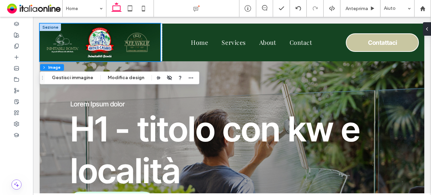
scroll to position [236, 0]
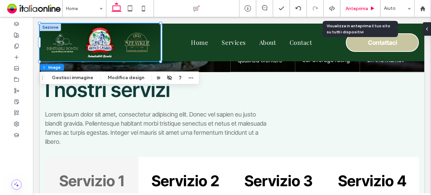
click at [351, 6] on span "Anteprima" at bounding box center [357, 9] width 23 height 6
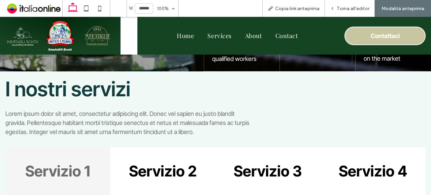
scroll to position [229, 0]
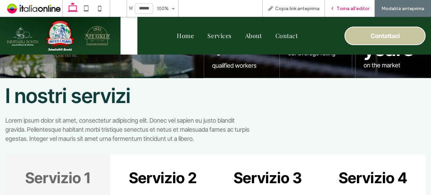
click at [357, 4] on div "Torna all'editor" at bounding box center [350, 8] width 50 height 17
click at [343, 7] on span "Torna all'editor" at bounding box center [353, 9] width 33 height 6
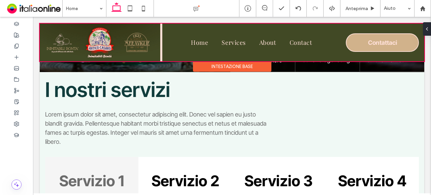
click at [55, 26] on div at bounding box center [232, 43] width 385 height 38
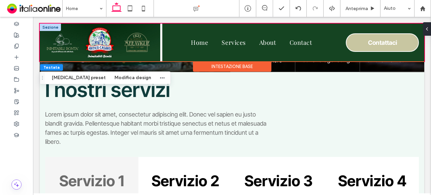
click at [47, 28] on div at bounding box center [50, 27] width 21 height 7
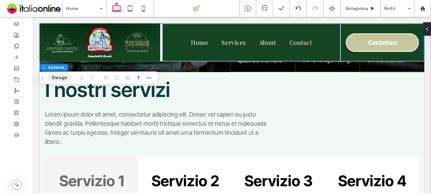
click at [56, 78] on button "Design" at bounding box center [59, 78] width 24 height 8
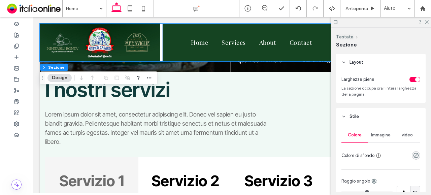
scroll to position [34, 0]
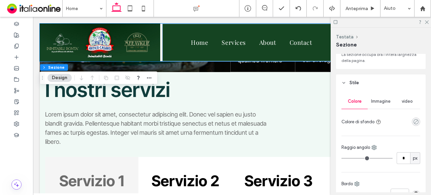
click at [414, 120] on use "rgba(0, 0, 0, 0)" at bounding box center [416, 121] width 5 height 5
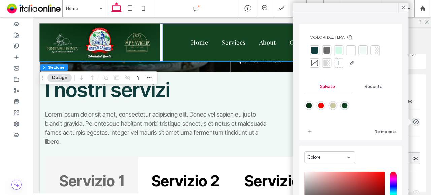
click at [348, 105] on div "rgba(21,68,34,1)" at bounding box center [345, 106] width 6 height 6
type input "*******"
type input "***"
type input "****"
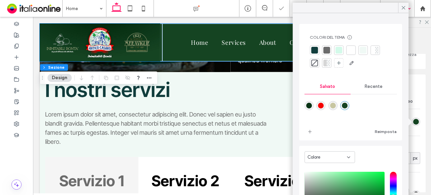
click at [402, 10] on icon at bounding box center [404, 8] width 6 height 6
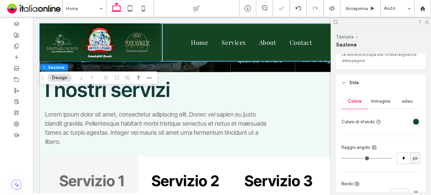
click at [426, 24] on div at bounding box center [381, 22] width 100 height 10
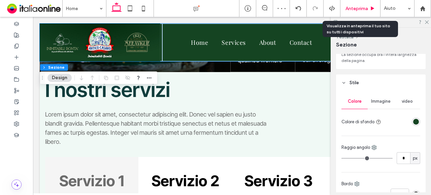
click at [362, 10] on span "Anteprima" at bounding box center [357, 9] width 23 height 6
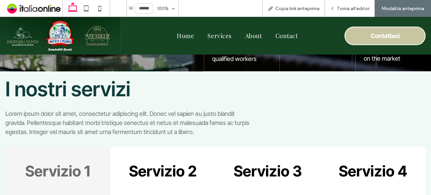
scroll to position [229, 0]
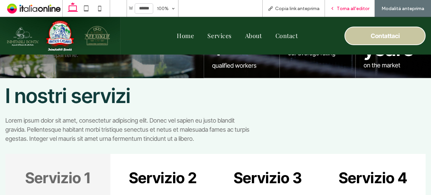
click at [345, 6] on span "Torna all'editor" at bounding box center [353, 9] width 33 height 6
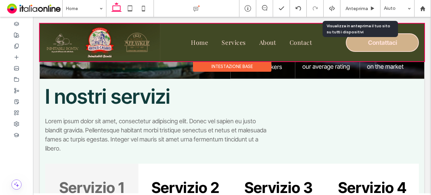
scroll to position [236, 0]
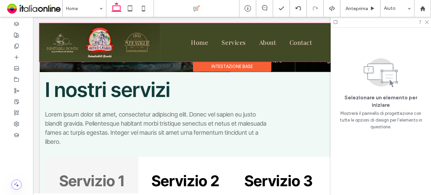
click at [151, 29] on div at bounding box center [232, 43] width 385 height 38
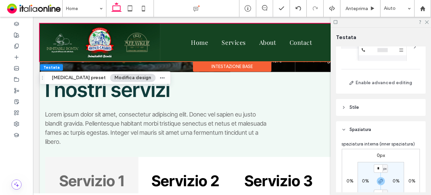
click at [369, 104] on header "Stile" at bounding box center [381, 107] width 90 height 17
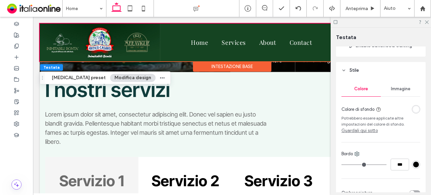
scroll to position [101, 0]
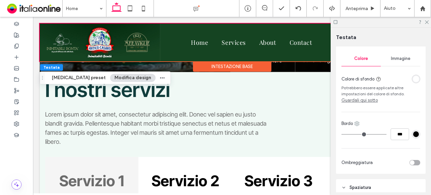
click at [356, 122] on icon at bounding box center [356, 123] width 5 height 5
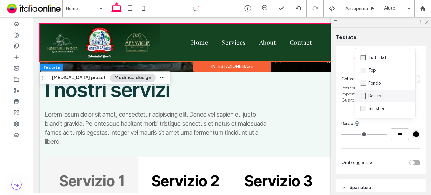
click at [371, 96] on span "Destra" at bounding box center [375, 96] width 13 height 7
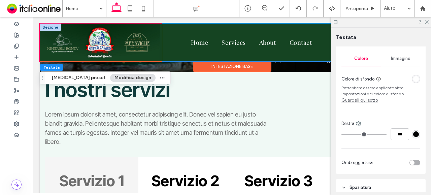
click at [188, 33] on div "Home Services About Contact" at bounding box center [251, 43] width 178 height 38
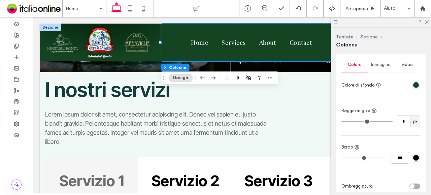
scroll to position [168, 0]
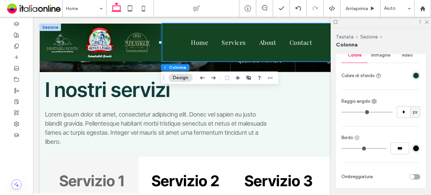
click at [357, 140] on icon at bounding box center [356, 137] width 5 height 5
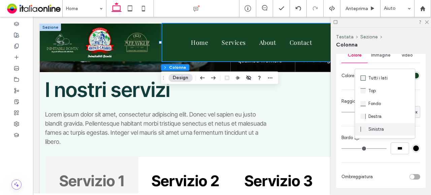
click at [371, 128] on span "Sinistra" at bounding box center [376, 129] width 15 height 7
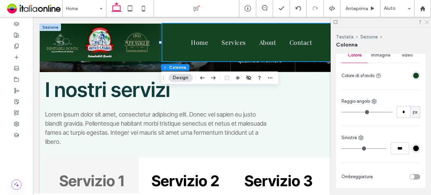
click at [427, 23] on icon at bounding box center [426, 22] width 4 height 4
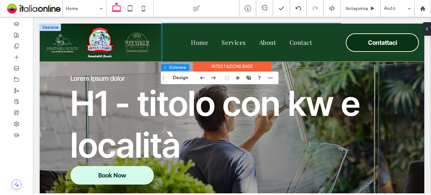
scroll to position [0, 0]
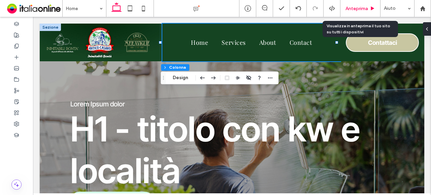
click at [357, 8] on span "Anteprima" at bounding box center [357, 9] width 23 height 6
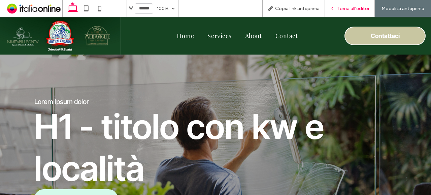
click at [341, 6] on span "Torna all'editor" at bounding box center [353, 9] width 33 height 6
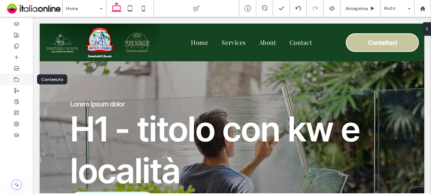
click at [19, 80] on icon at bounding box center [16, 79] width 5 height 5
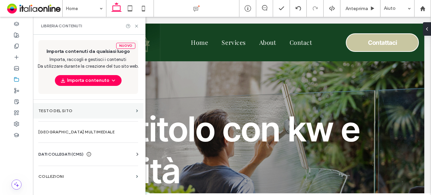
click at [127, 108] on label "Testo del sito" at bounding box center [85, 110] width 95 height 5
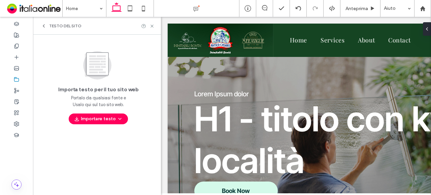
click at [42, 26] on icon at bounding box center [43, 25] width 5 height 5
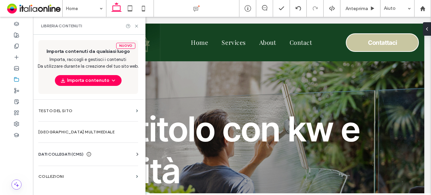
click at [86, 151] on div "DATI COLLEGATI (CMS)" at bounding box center [64, 154] width 53 height 7
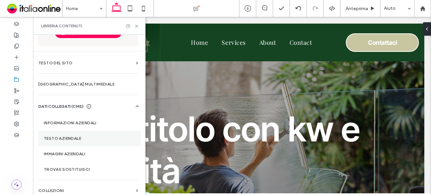
scroll to position [52, 0]
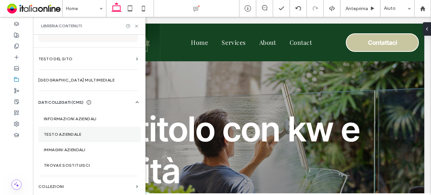
click at [81, 132] on label "Testo aziendale" at bounding box center [90, 134] width 92 height 5
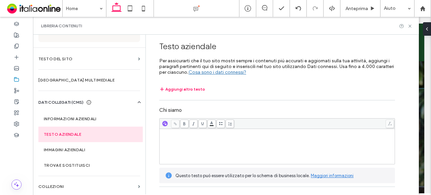
scroll to position [101, 0]
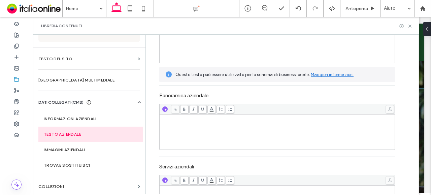
click at [210, 129] on div "Rich Text Editor" at bounding box center [277, 132] width 233 height 34
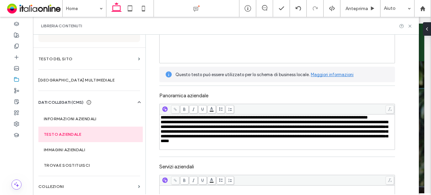
scroll to position [34, 0]
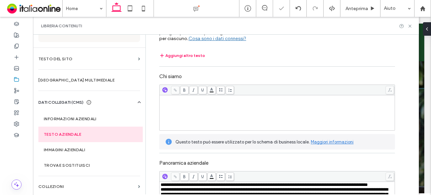
click at [204, 101] on div "Rich Text Editor" at bounding box center [277, 98] width 233 height 5
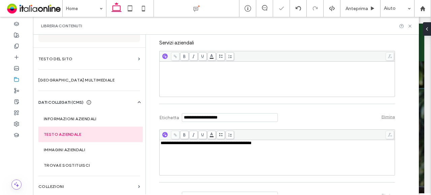
scroll to position [236, 0]
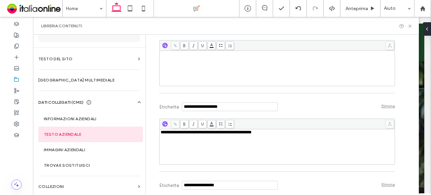
click at [190, 83] on div "Rich Text Editor" at bounding box center [277, 69] width 233 height 34
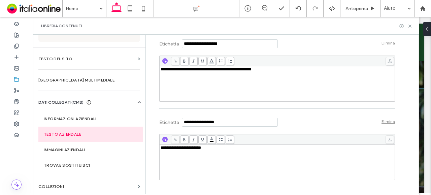
scroll to position [194, 0]
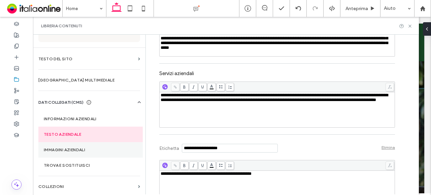
click at [90, 147] on section "Immagini aziendali" at bounding box center [90, 149] width 104 height 15
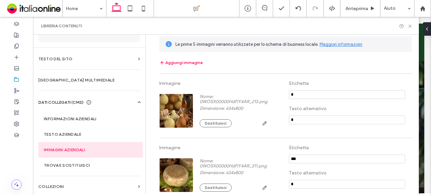
scroll to position [0, 0]
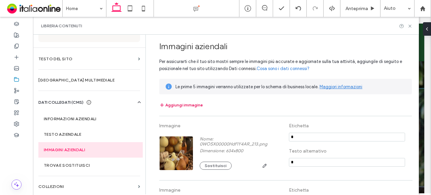
click at [187, 103] on button "Aggiungi immagine" at bounding box center [180, 105] width 43 height 8
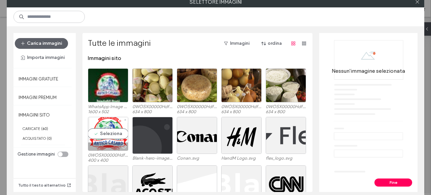
click at [115, 129] on div "Seleziona" at bounding box center [108, 134] width 40 height 34
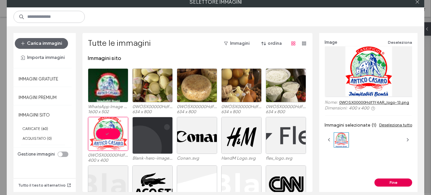
click at [384, 184] on button "Fine" at bounding box center [394, 183] width 38 height 8
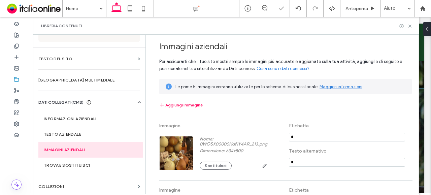
scroll to position [263, 0]
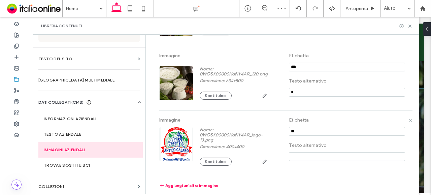
type input "*"
type input "****"
click at [91, 121] on label "Informazioni aziendali" at bounding box center [91, 119] width 94 height 5
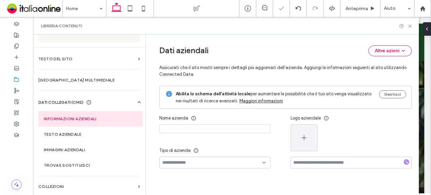
type input "**********"
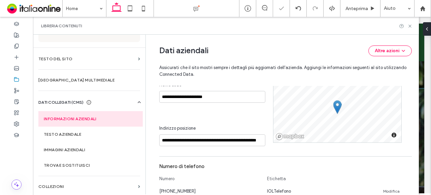
scroll to position [32, 0]
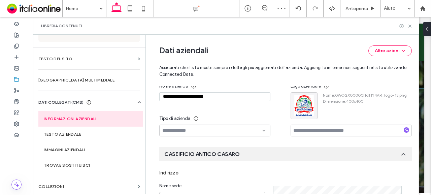
click at [216, 128] on input at bounding box center [212, 130] width 100 height 5
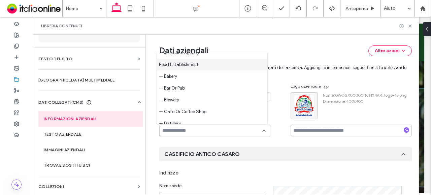
scroll to position [404, 0]
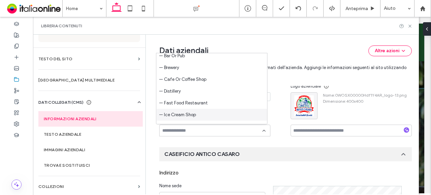
click at [223, 117] on div "— Ice Cream Shop" at bounding box center [211, 115] width 111 height 12
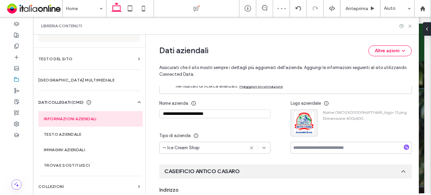
scroll to position [0, 0]
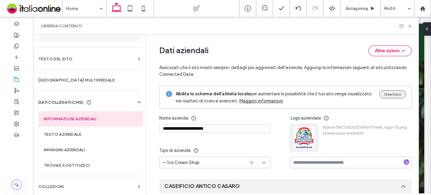
click at [387, 93] on button "Gestisci" at bounding box center [392, 94] width 27 height 8
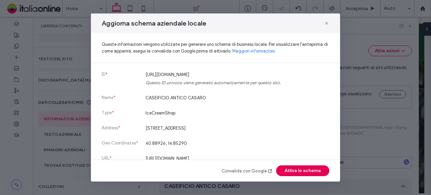
click at [317, 171] on button "Attiva lo schema" at bounding box center [302, 170] width 53 height 11
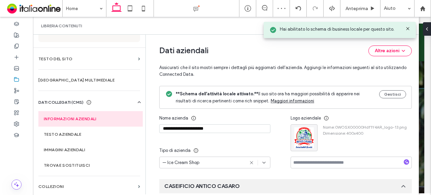
click at [409, 28] on icon at bounding box center [407, 28] width 5 height 5
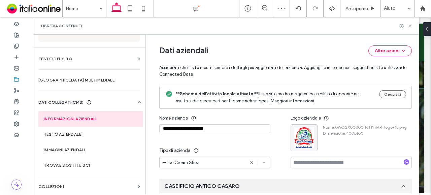
click at [410, 27] on icon at bounding box center [410, 26] width 5 height 5
